Goal: Check status: Check status

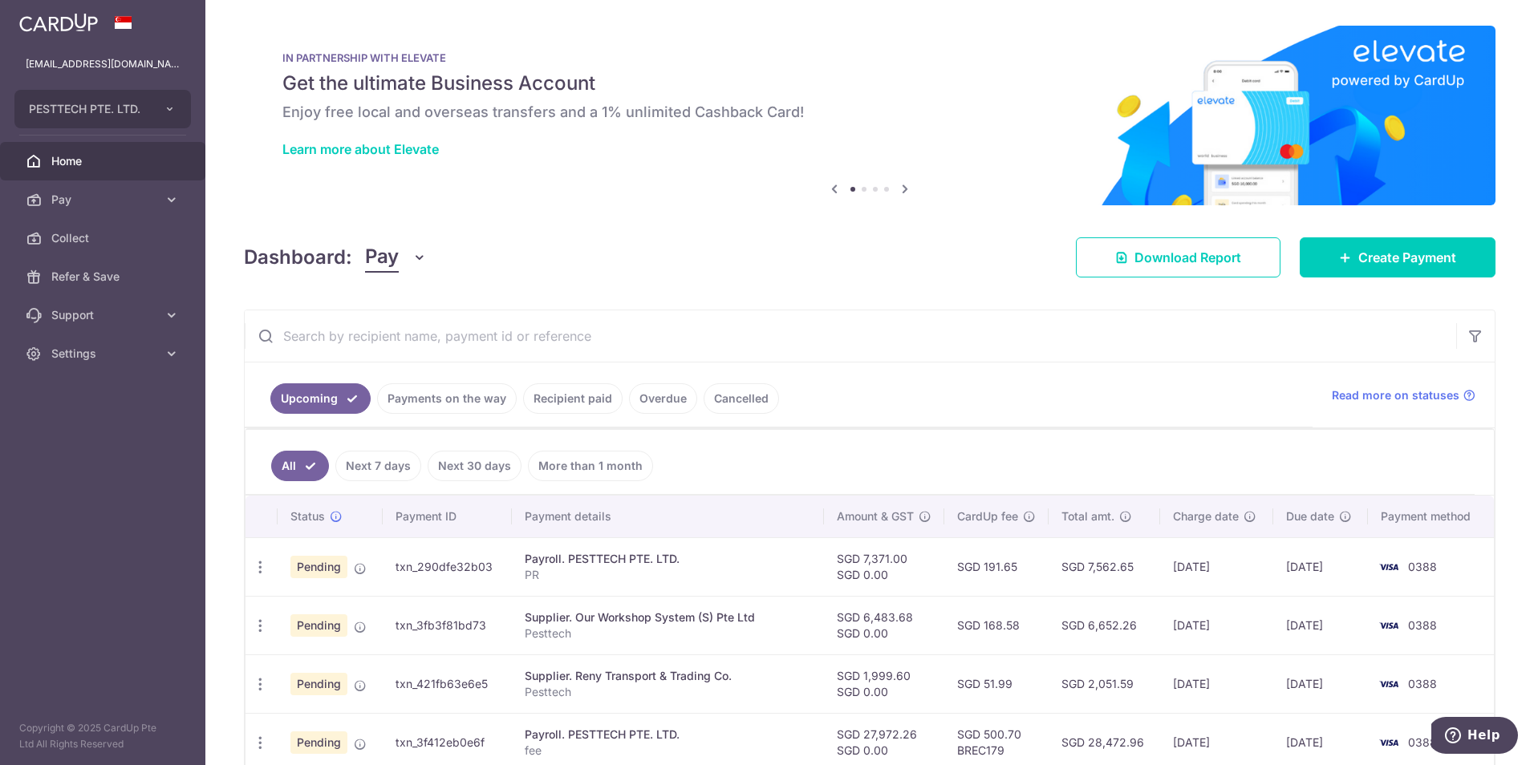
click at [552, 403] on link "Recipient paid" at bounding box center [572, 398] width 99 height 30
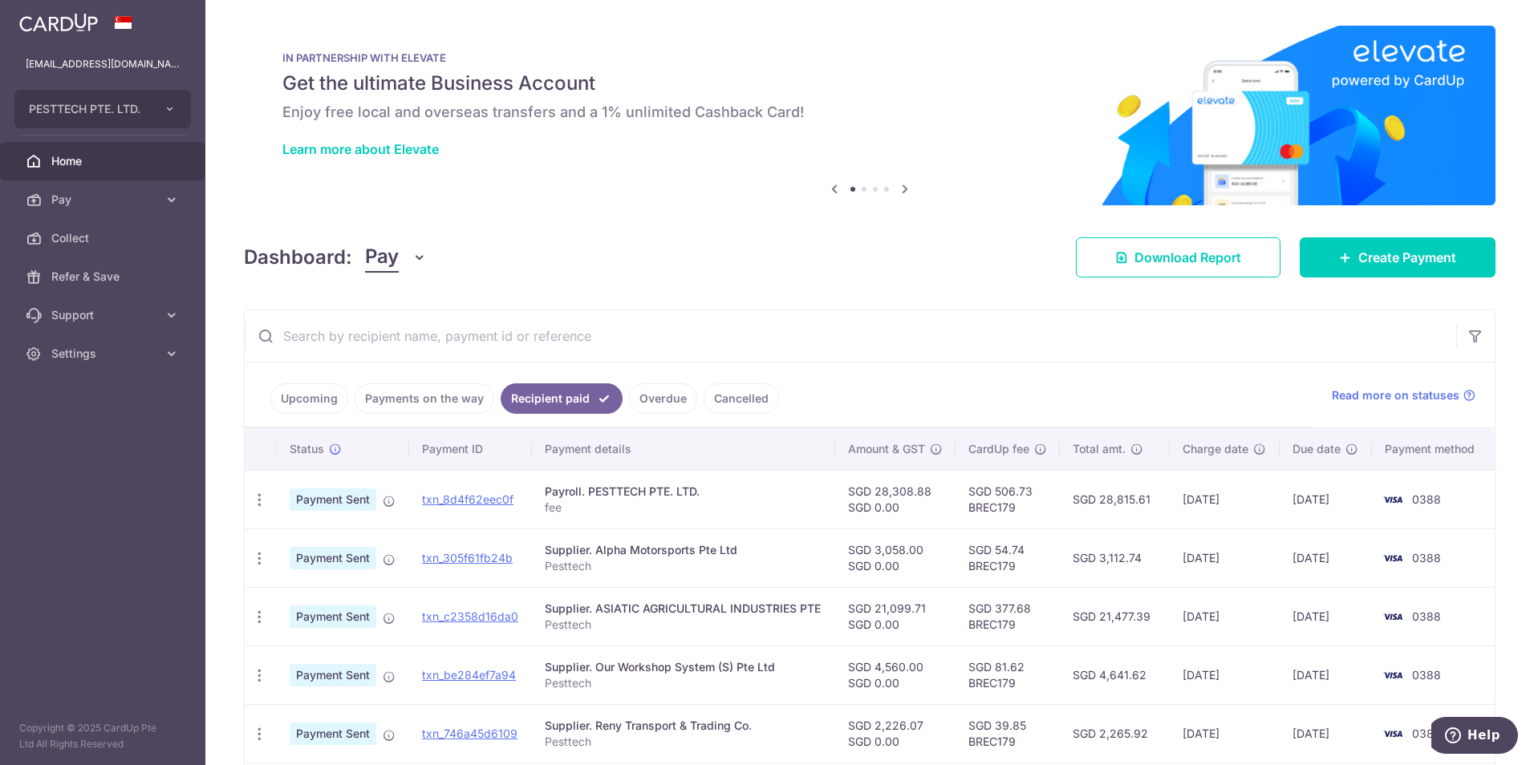
click at [72, 166] on span "Home" at bounding box center [104, 161] width 106 height 16
